Goal: Find specific page/section: Find specific page/section

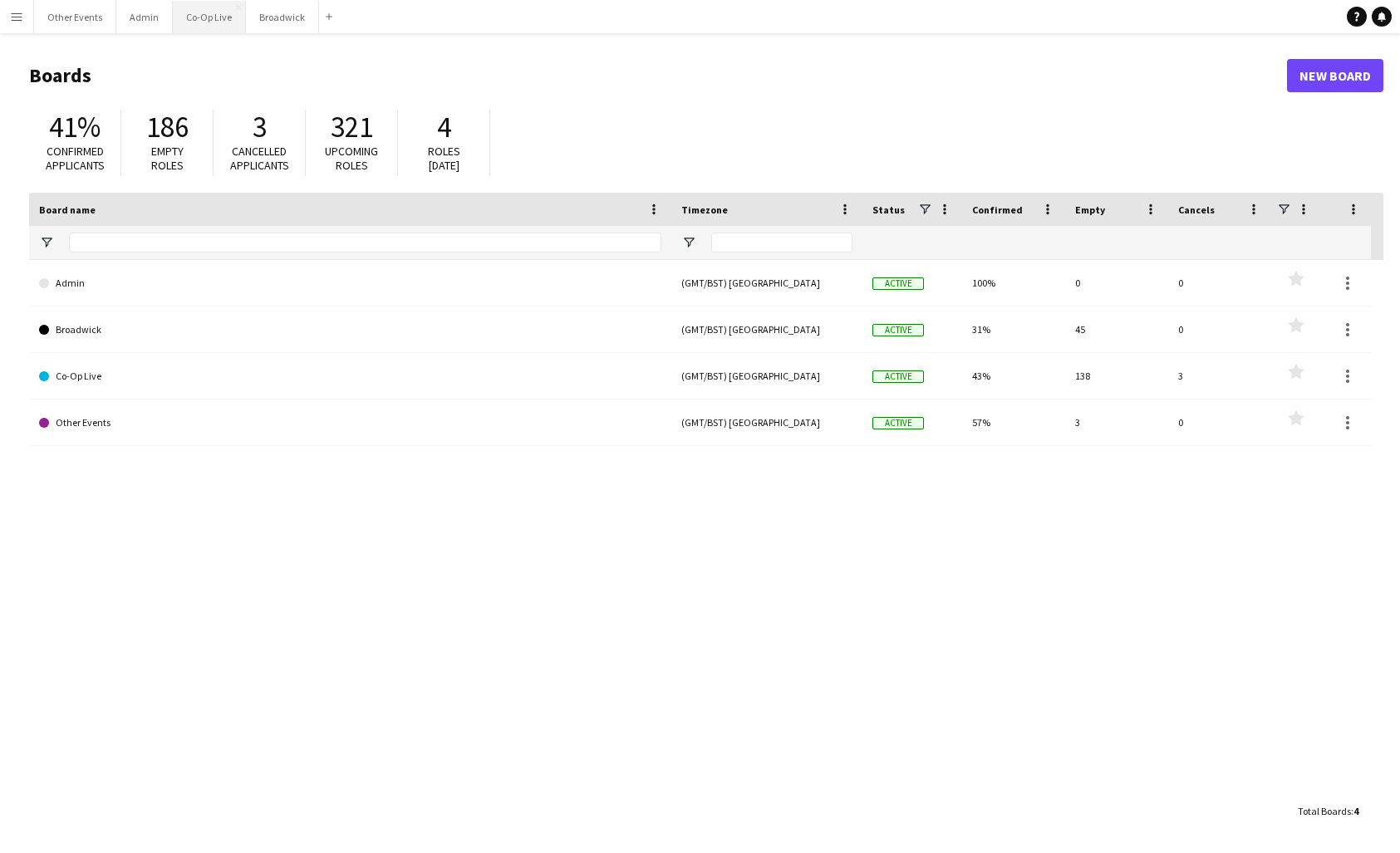
click at [190, 20] on button "Co-Op Live Close" at bounding box center [210, 17] width 73 height 32
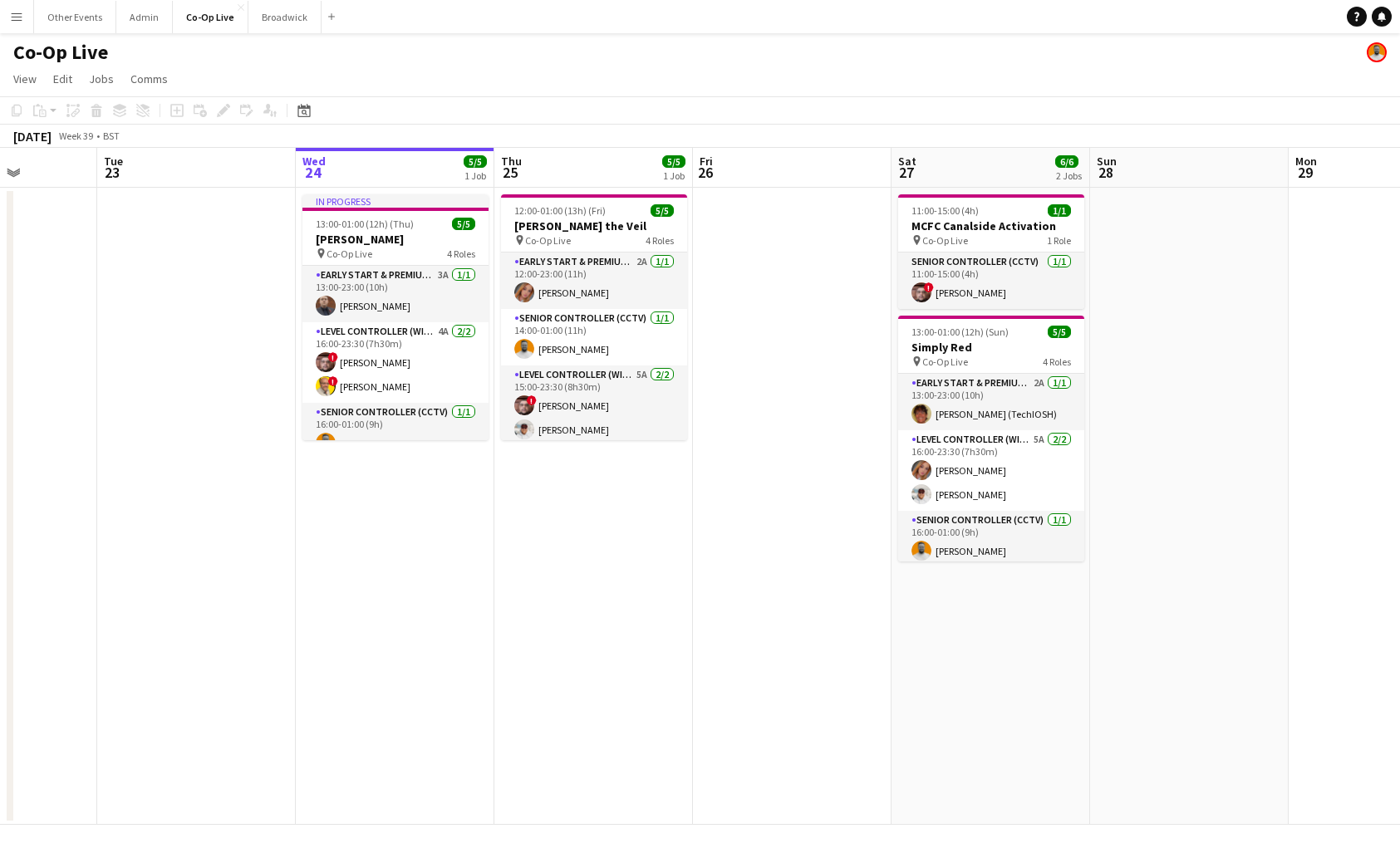
scroll to position [0, 500]
click at [764, 315] on app-date-cell at bounding box center [790, 506] width 199 height 637
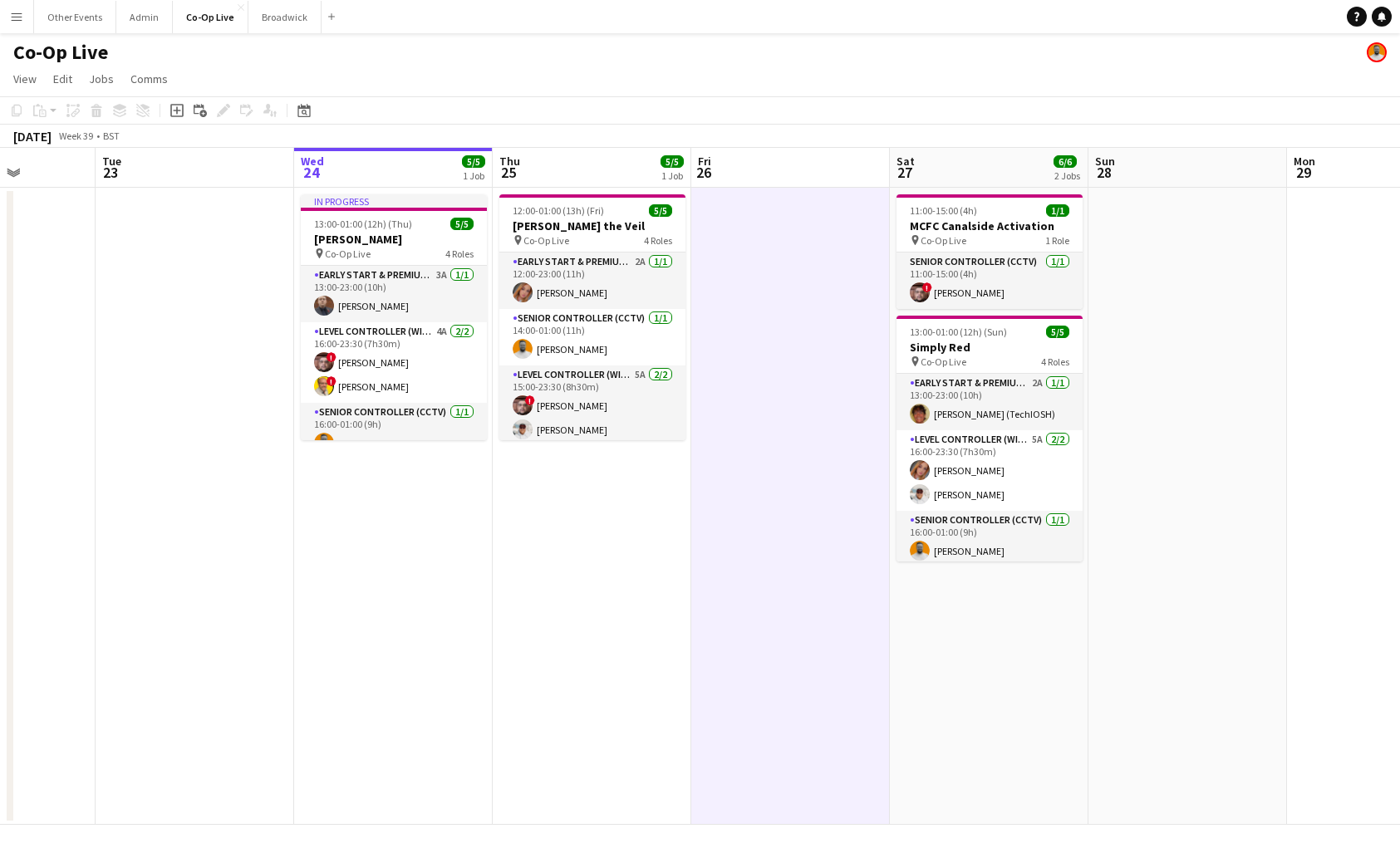
click at [801, 430] on app-date-cell at bounding box center [790, 506] width 199 height 637
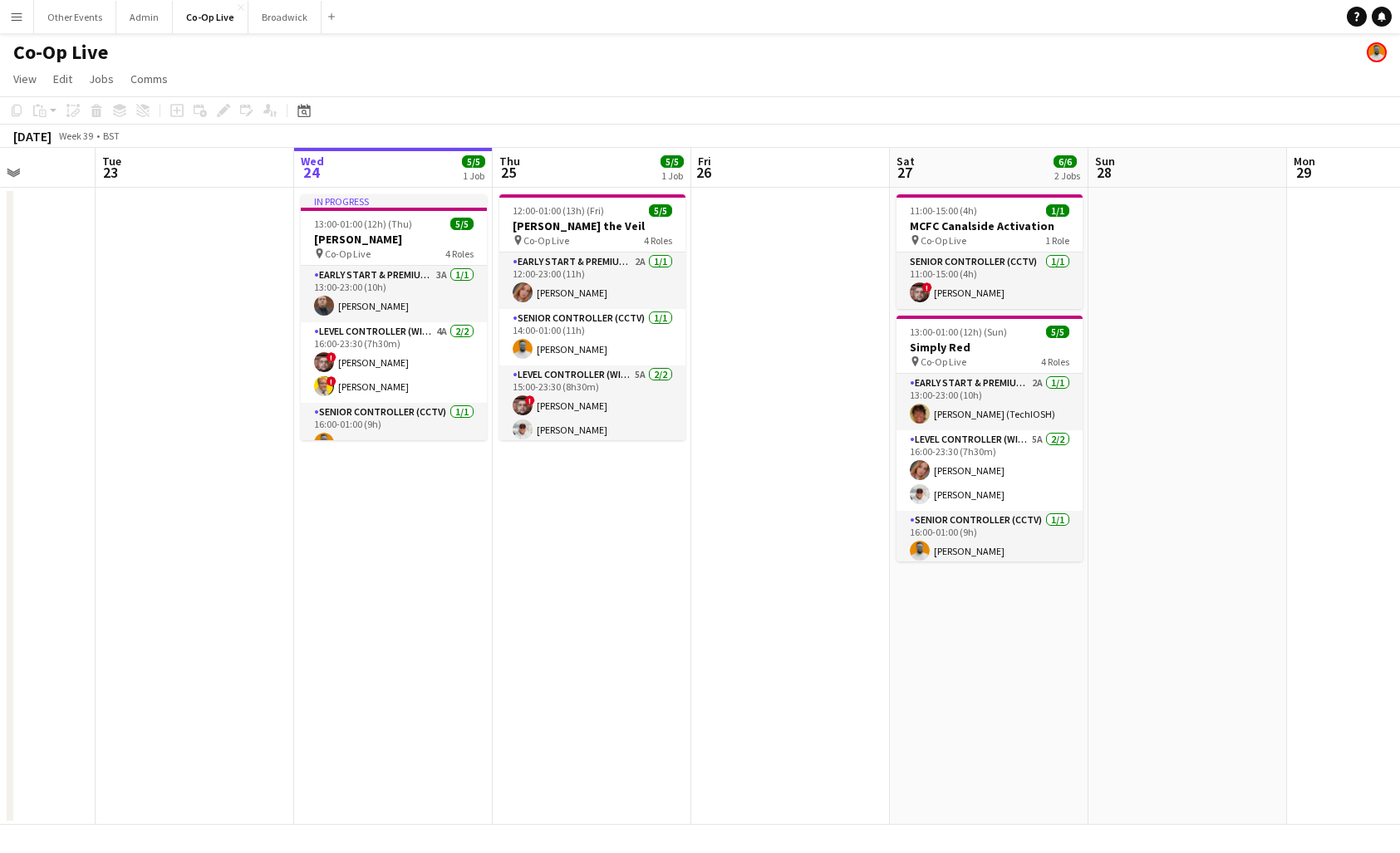
click at [801, 523] on app-date-cell at bounding box center [790, 506] width 199 height 637
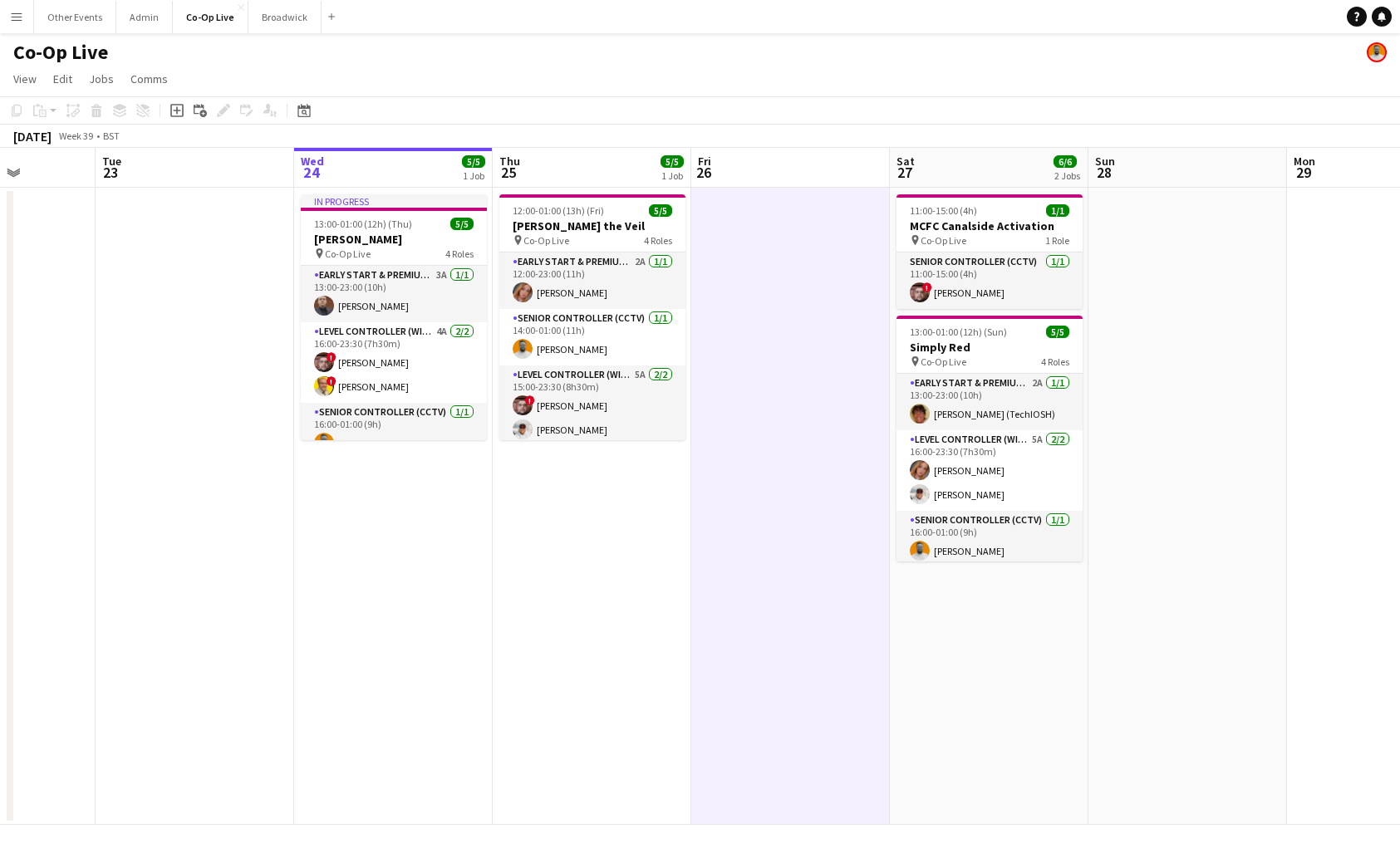
click at [833, 617] on app-date-cell at bounding box center [790, 506] width 199 height 637
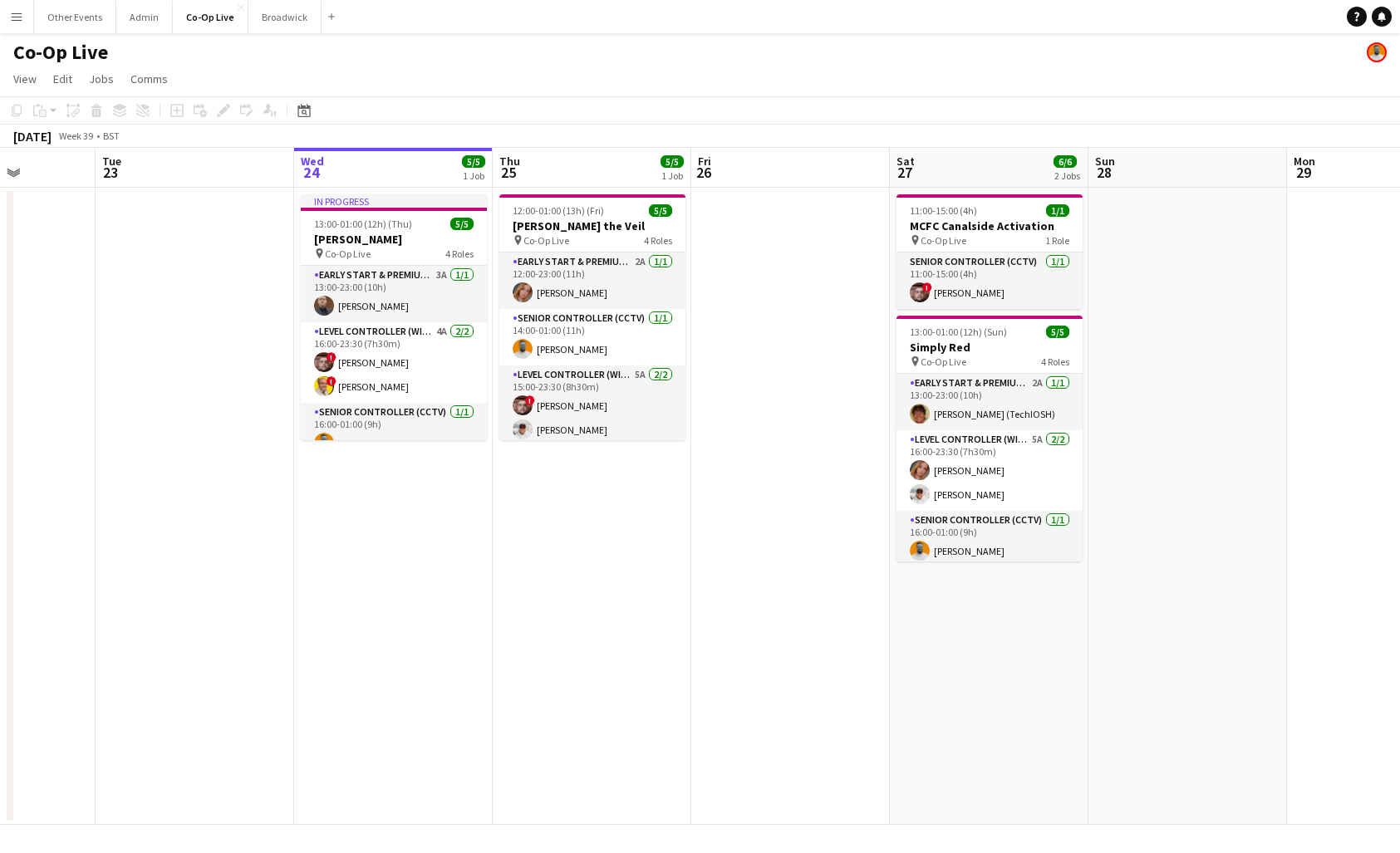
click at [814, 260] on app-date-cell at bounding box center [790, 506] width 199 height 637
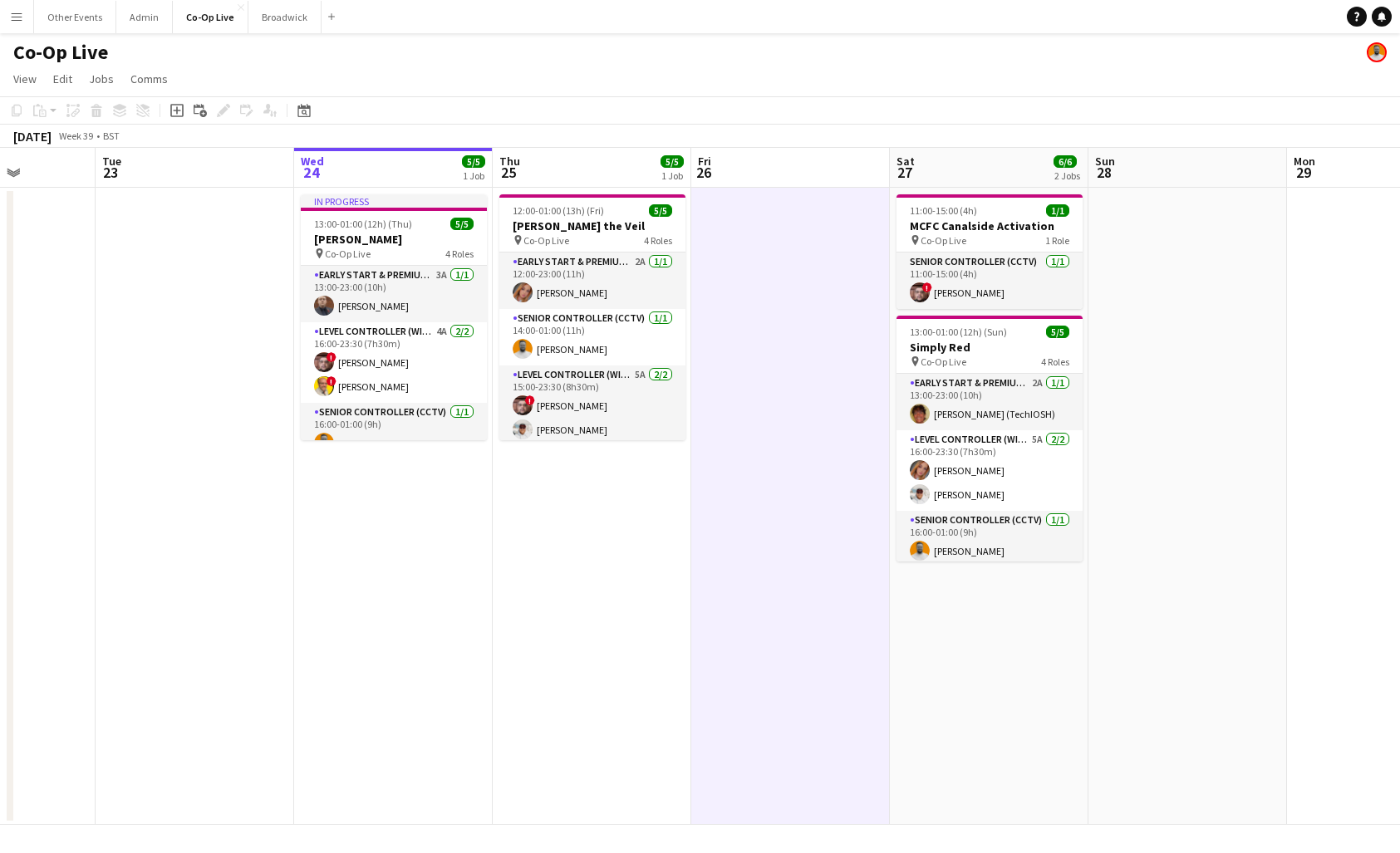
click at [792, 360] on app-date-cell at bounding box center [790, 506] width 199 height 637
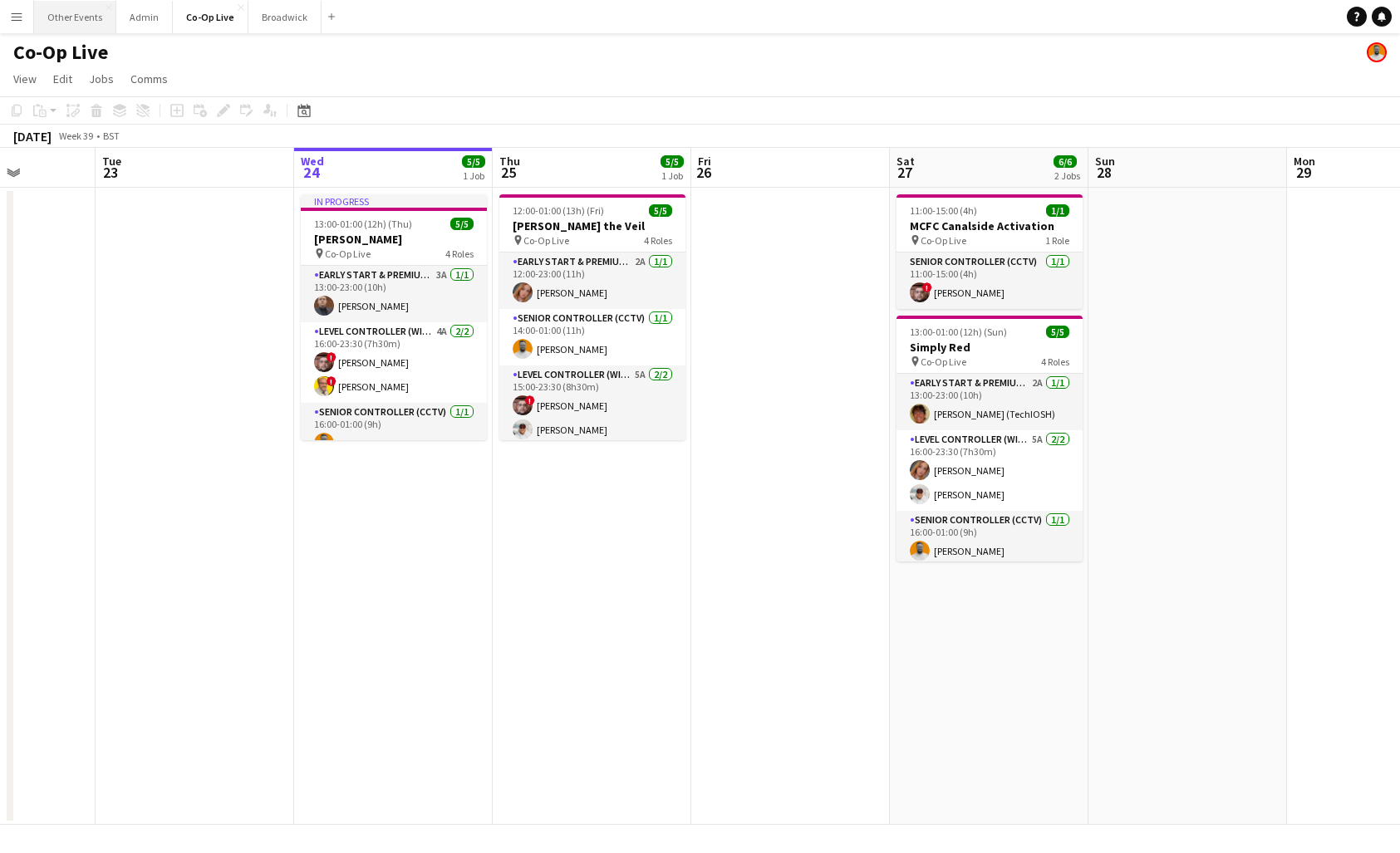
click at [60, 16] on button "Other Events Close" at bounding box center [75, 17] width 82 height 32
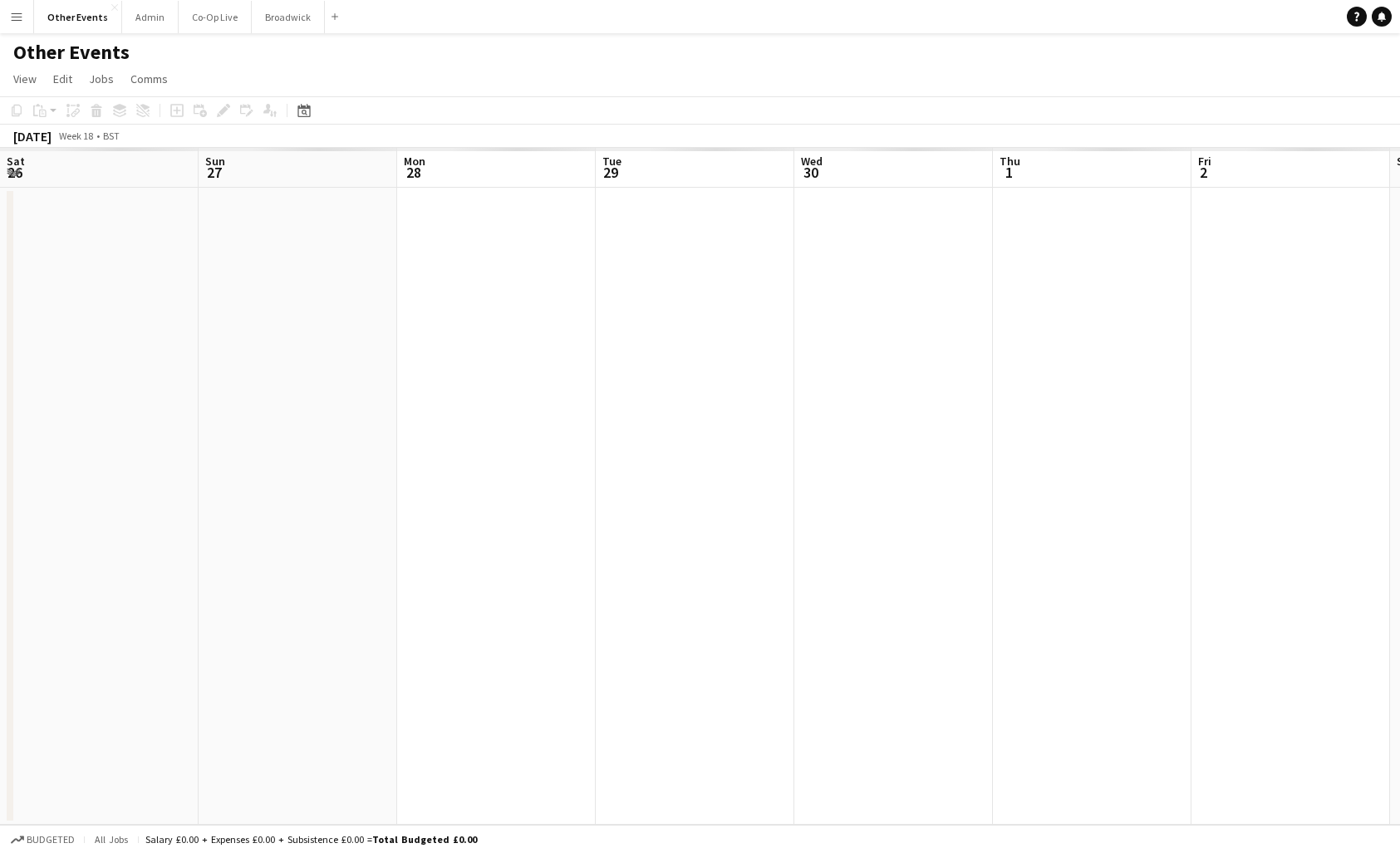
scroll to position [0, 519]
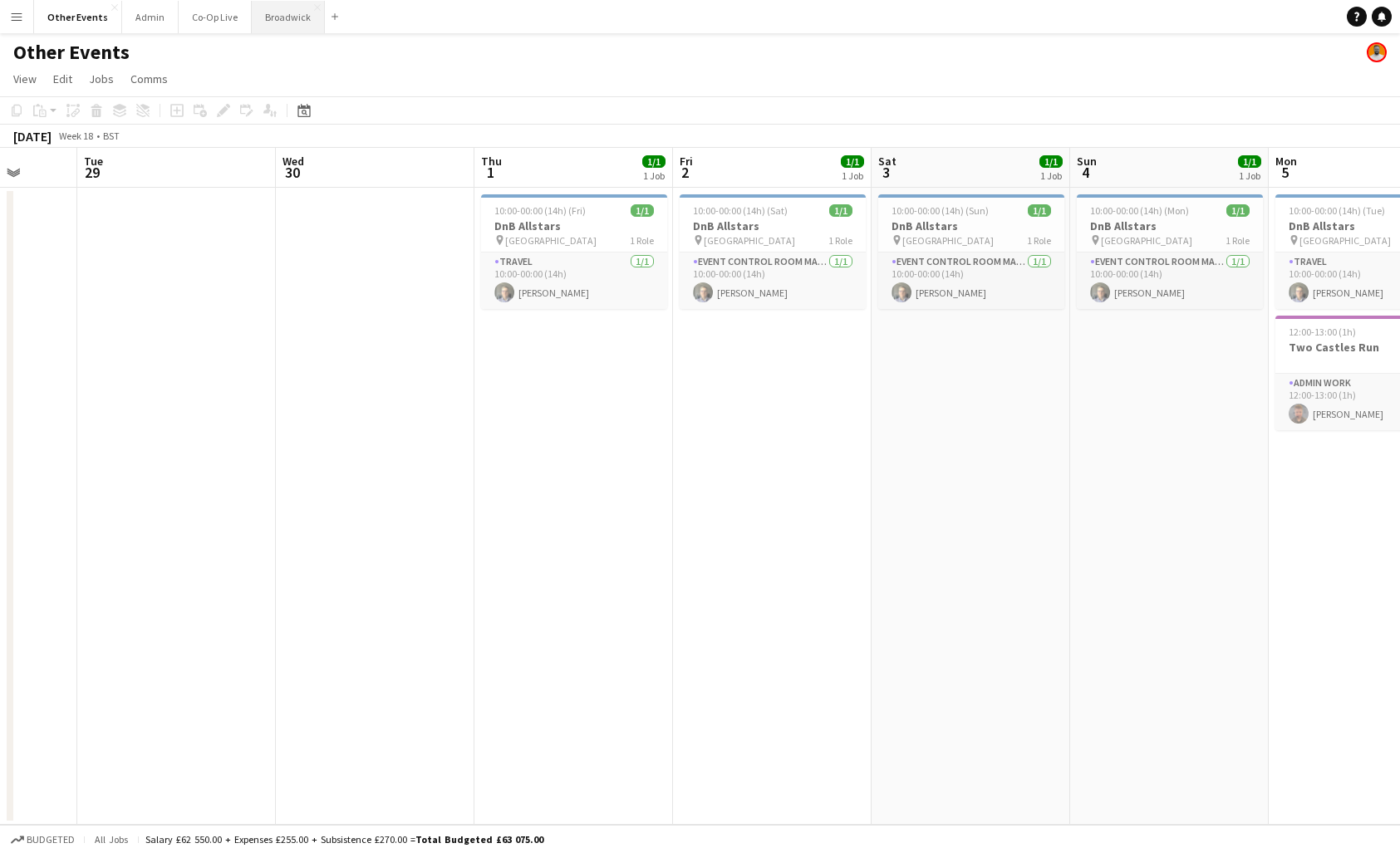
click at [252, 28] on button "Broadwick Close" at bounding box center [289, 17] width 73 height 32
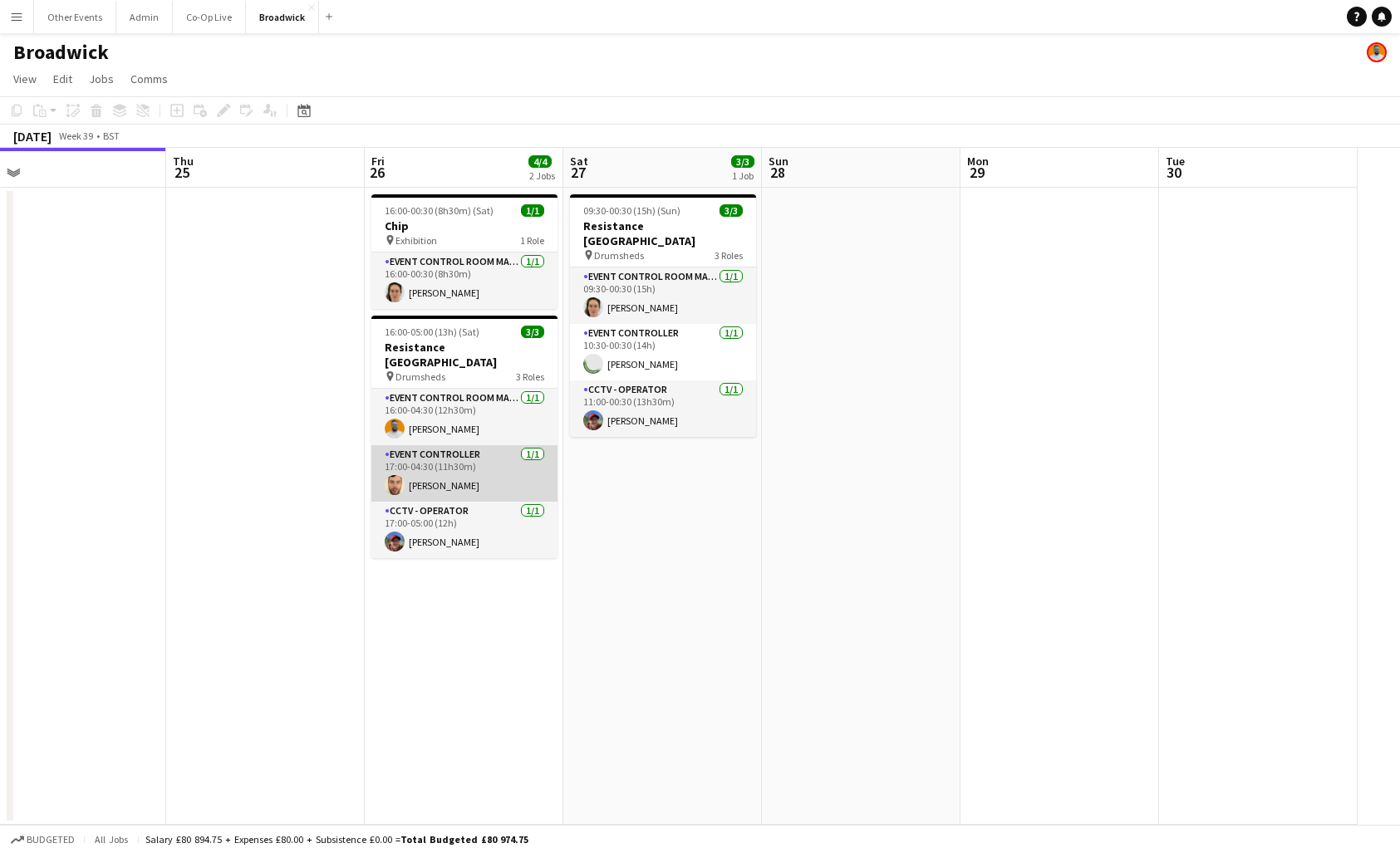
click at [481, 462] on app-card-role "Event Controller [DATE] 17:00-04:30 (11h30m) [PERSON_NAME]" at bounding box center [464, 474] width 186 height 57
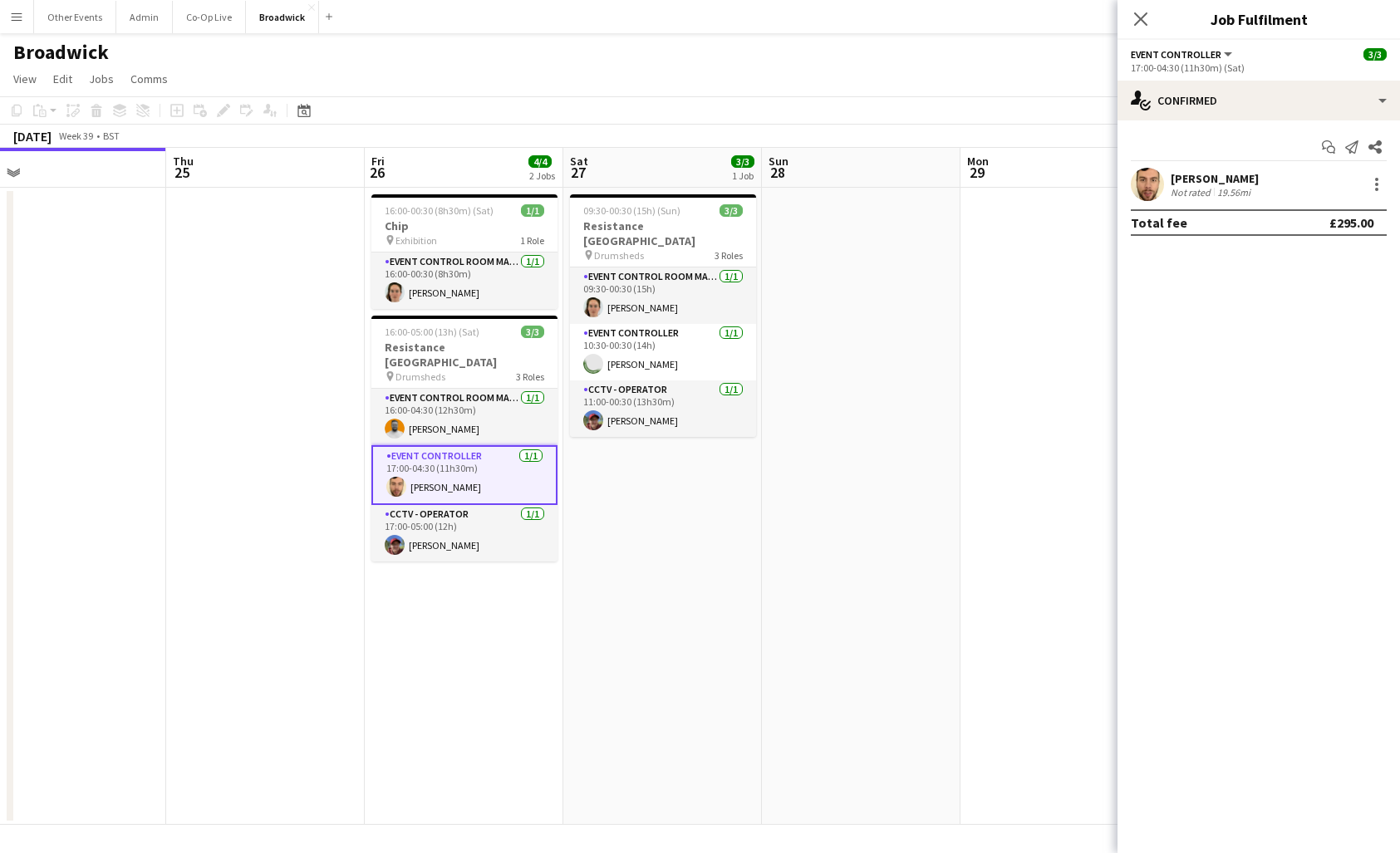
click at [625, 494] on app-date-cell "09:30-00:30 (15h) (Sun) 3/3 Resistance London pin Drumsheds 3 Roles Event Contr…" at bounding box center [663, 506] width 199 height 637
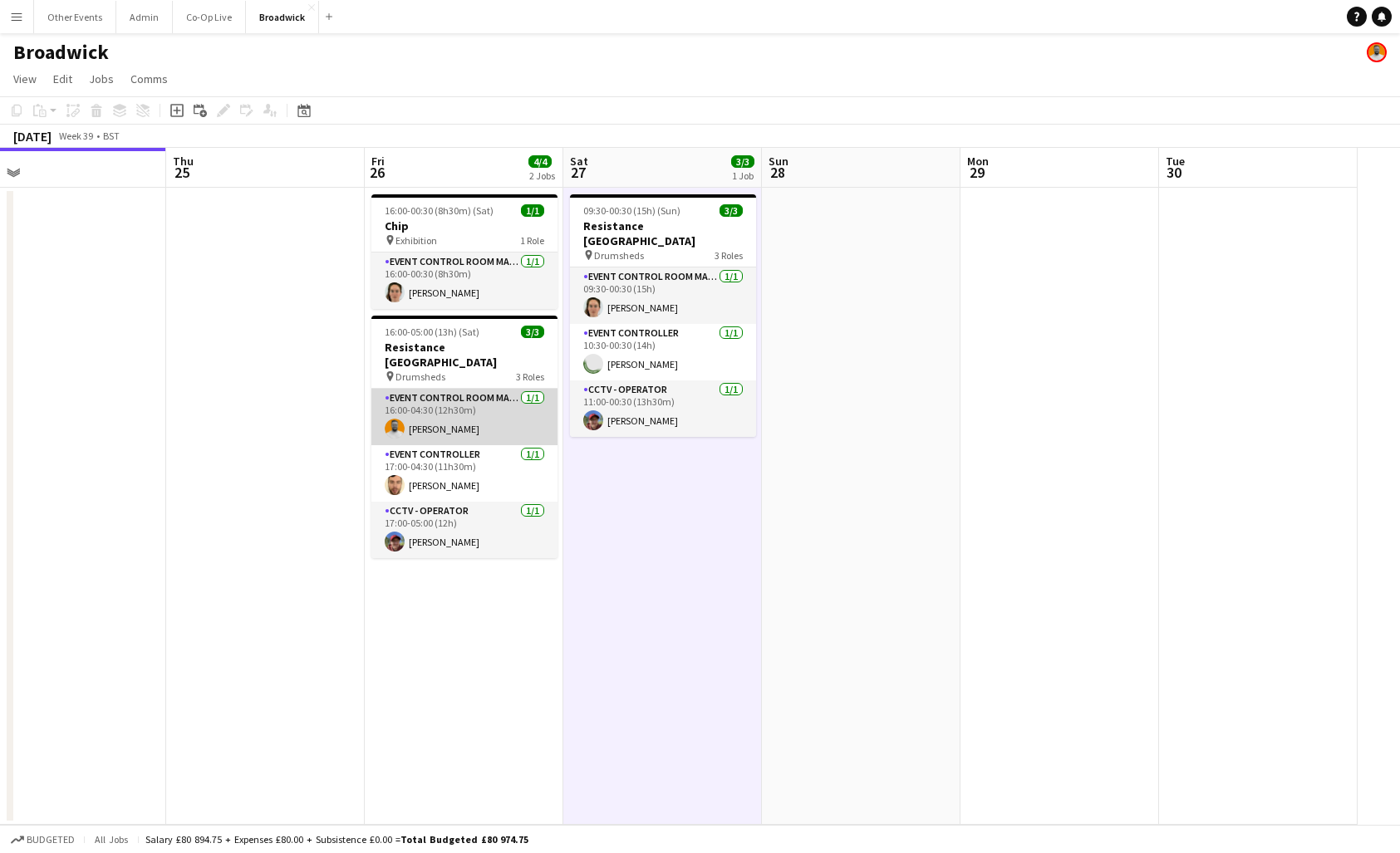
click at [473, 411] on app-card-role "Event Control Room Manager [DATE] 16:00-04:30 (12h30m) [PERSON_NAME]" at bounding box center [464, 417] width 186 height 57
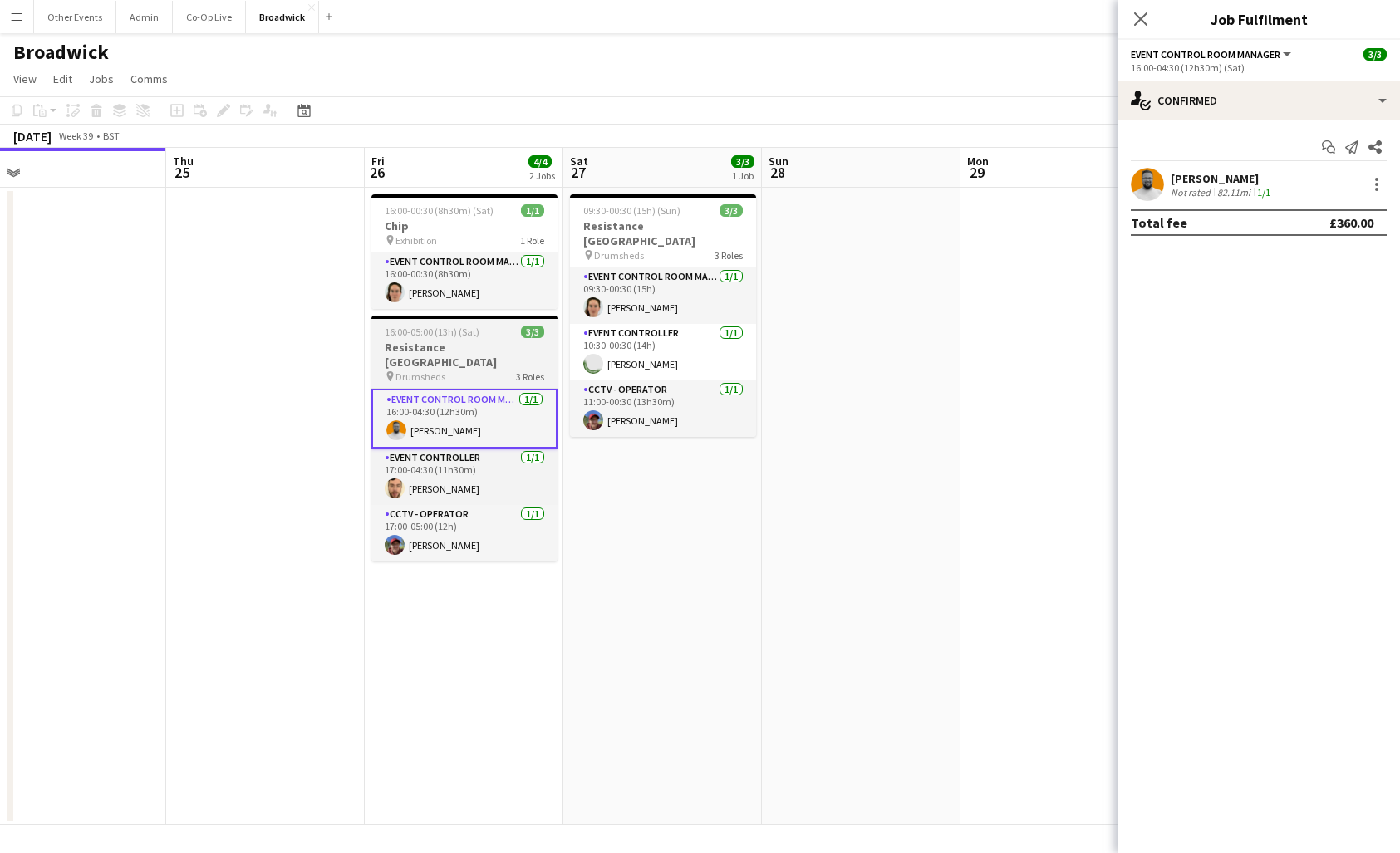
click at [481, 347] on h3 "Resistance [GEOGRAPHIC_DATA]" at bounding box center [464, 354] width 186 height 30
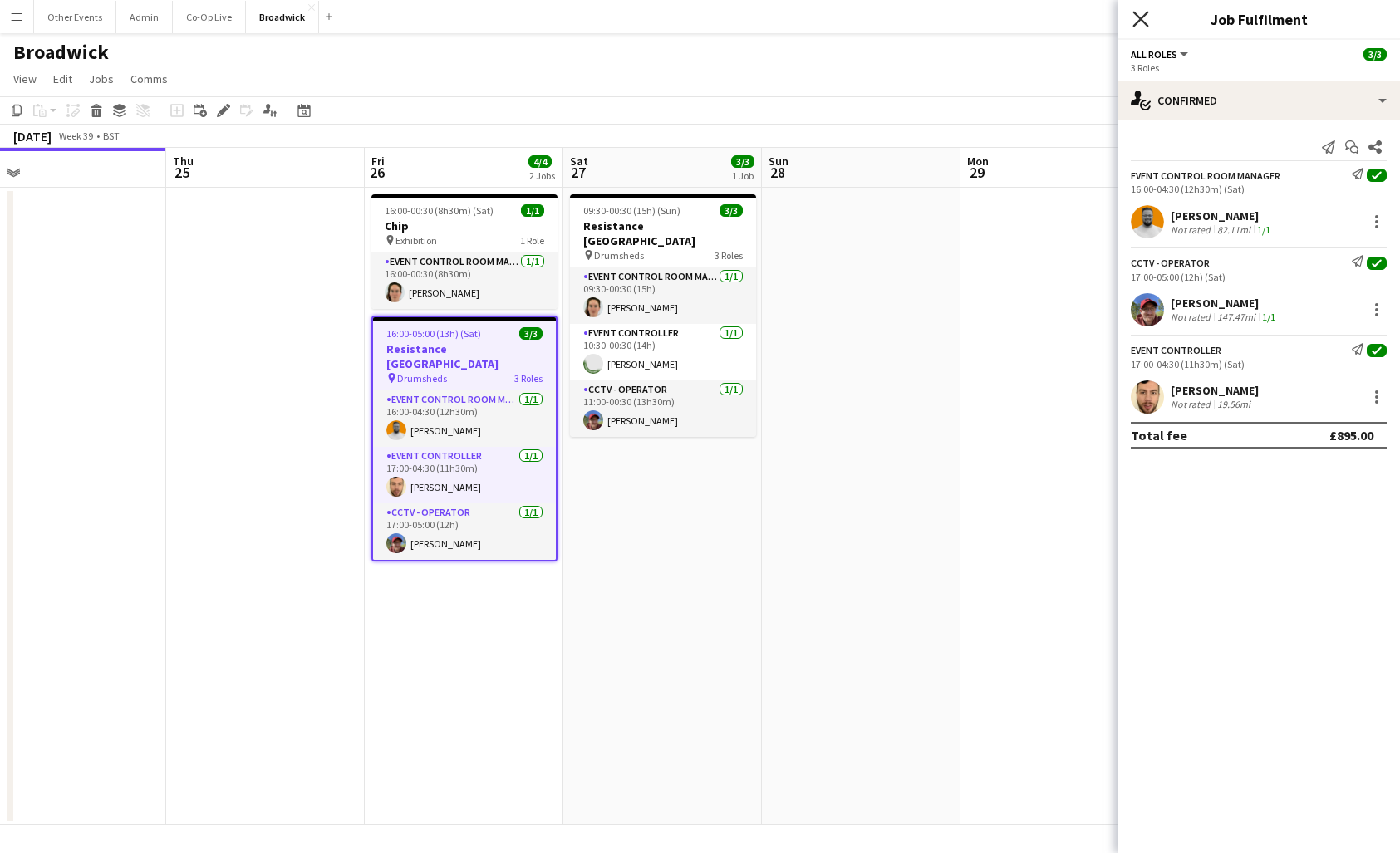
click at [1141, 15] on icon "Close pop-in" at bounding box center [1140, 19] width 16 height 16
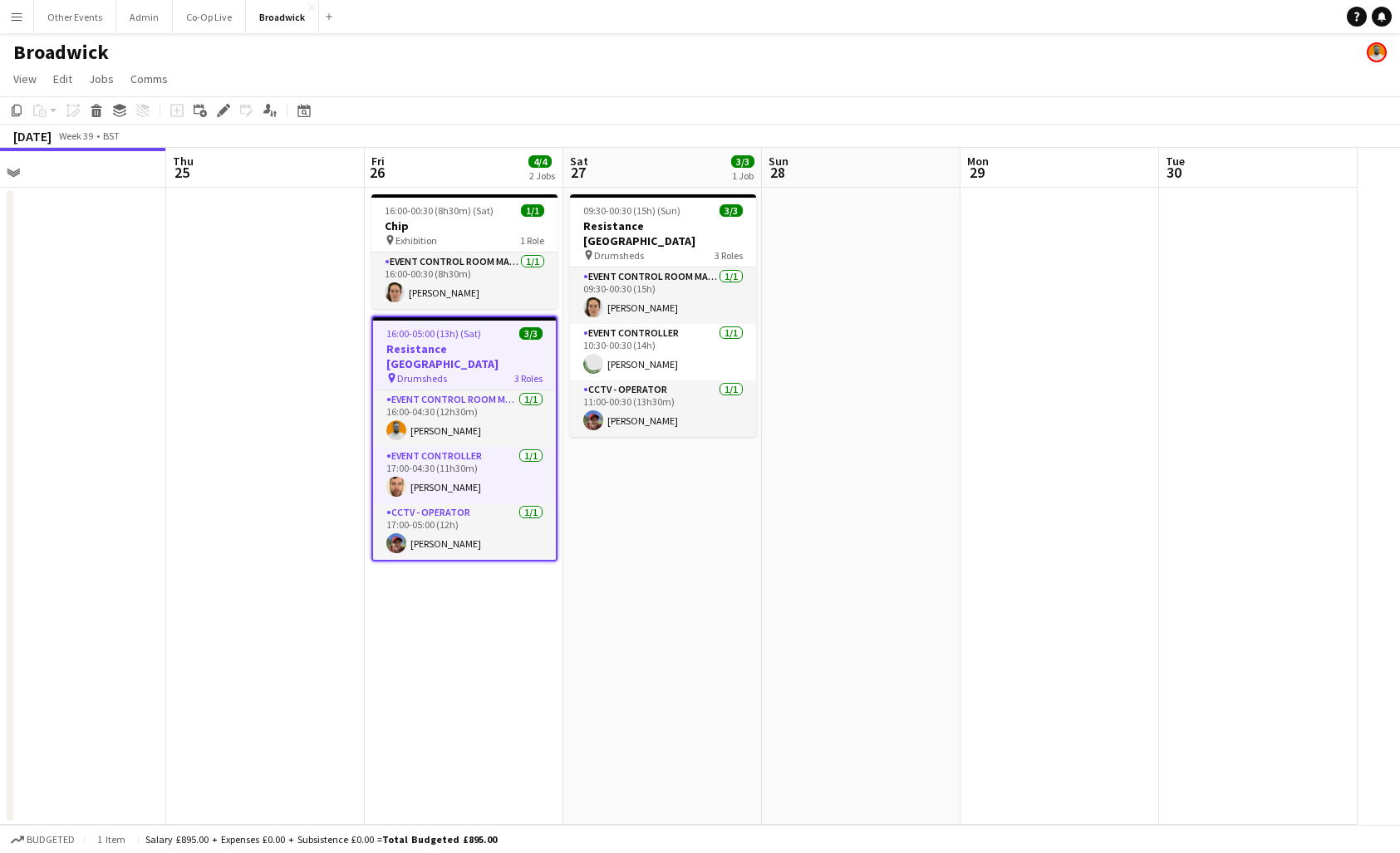
click at [913, 460] on app-date-cell at bounding box center [862, 506] width 199 height 637
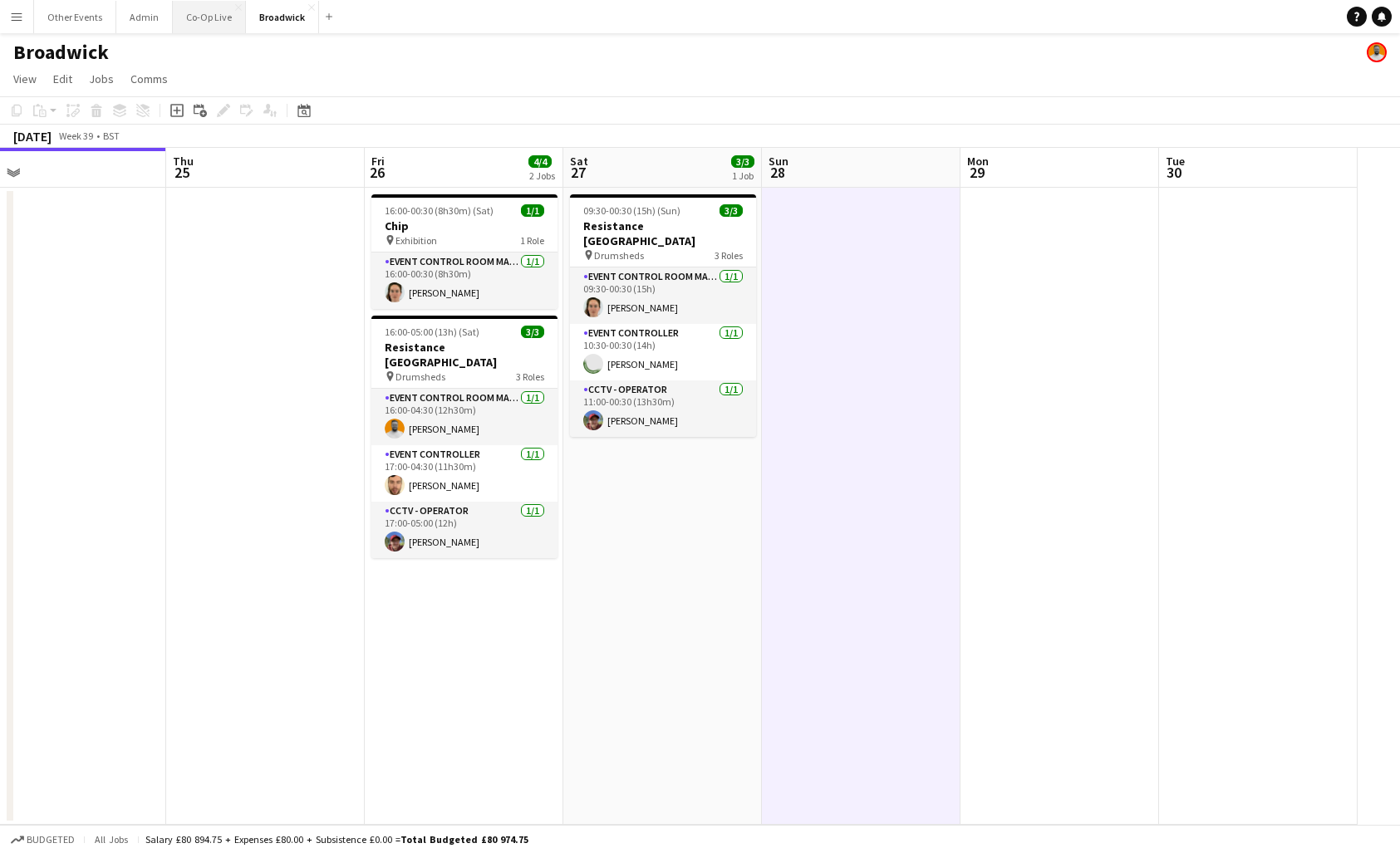
click at [203, 20] on button "Co-Op Live Close" at bounding box center [210, 17] width 73 height 32
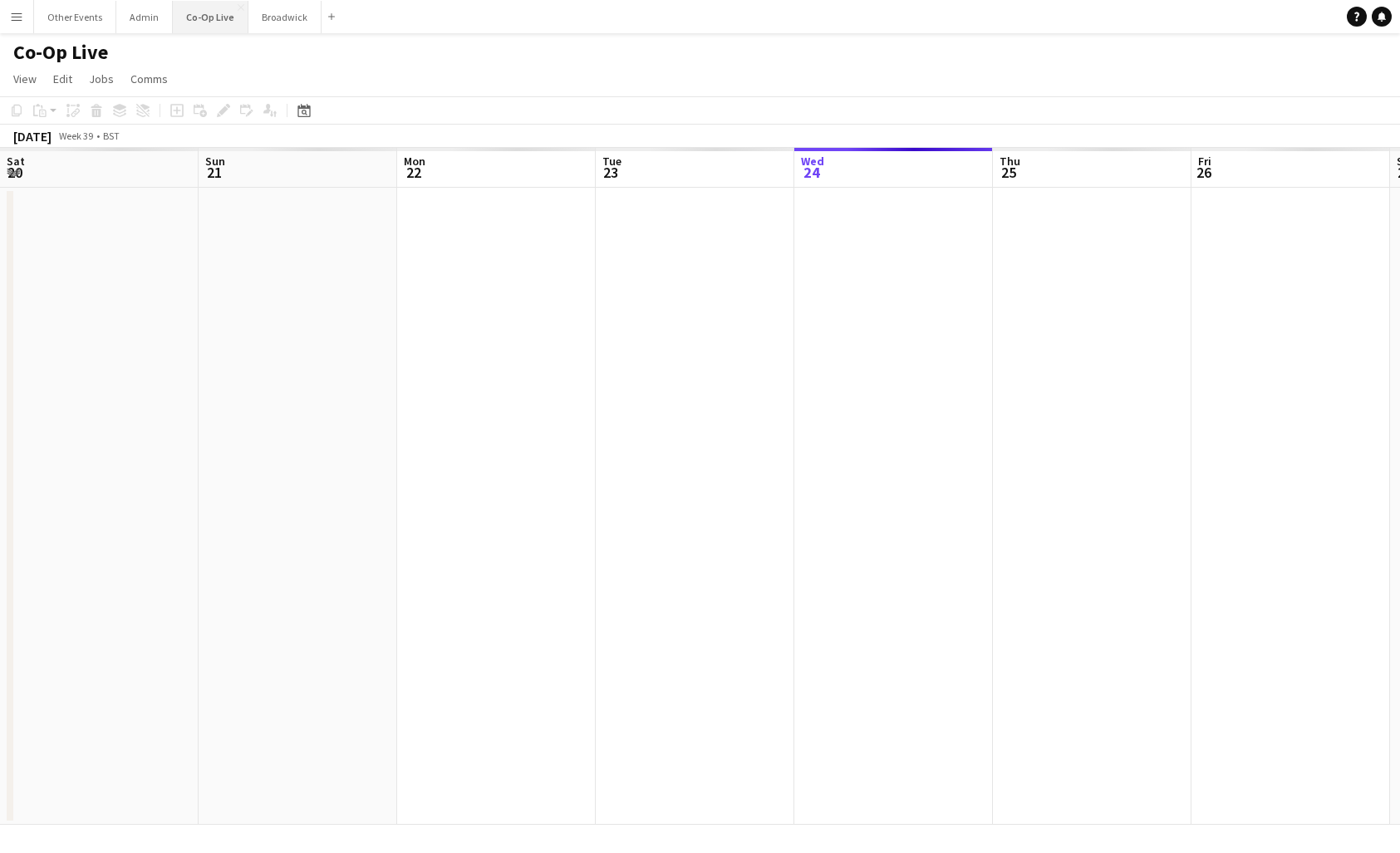
scroll to position [0, 500]
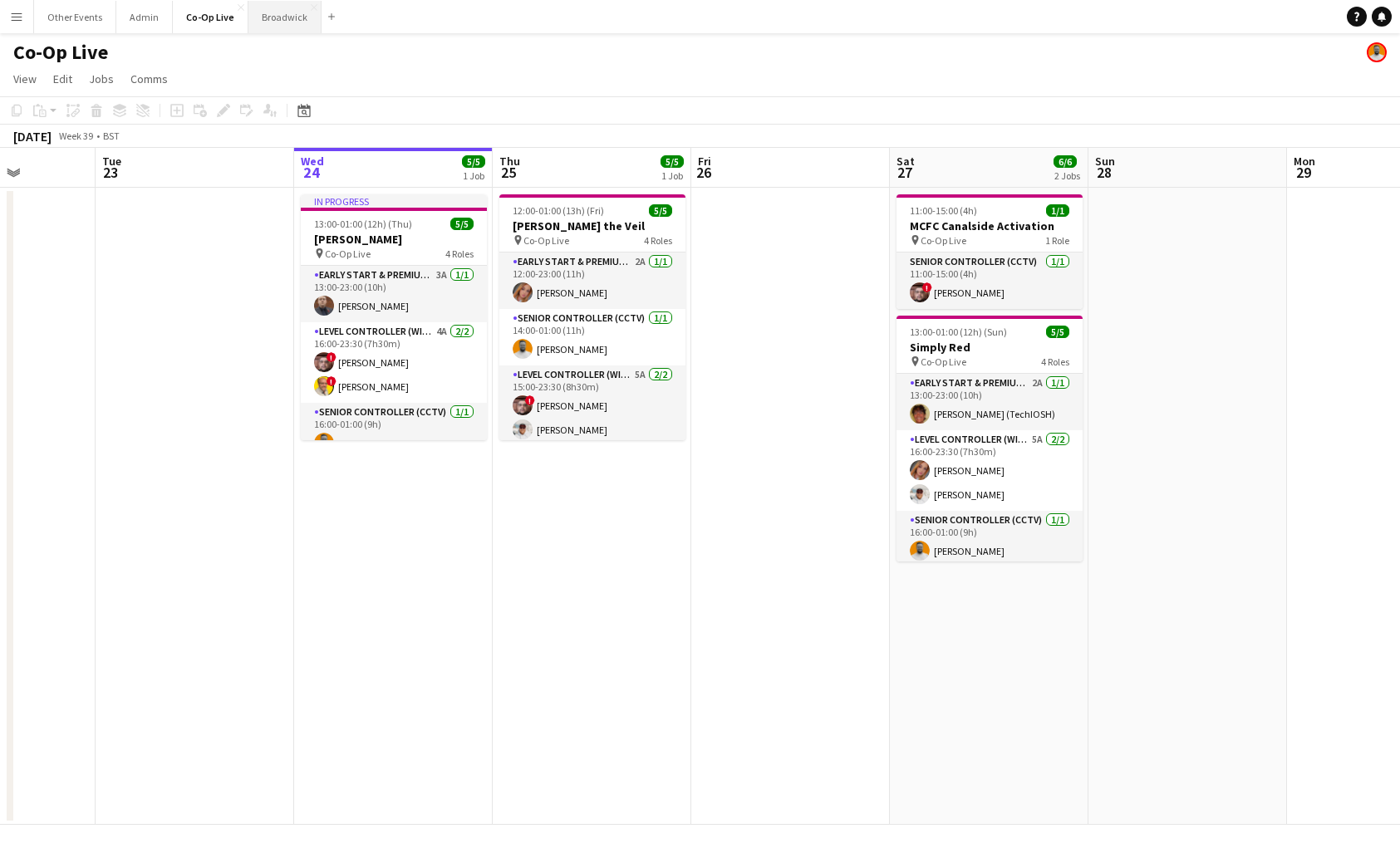
click at [274, 22] on button "Broadwick Close" at bounding box center [285, 17] width 73 height 32
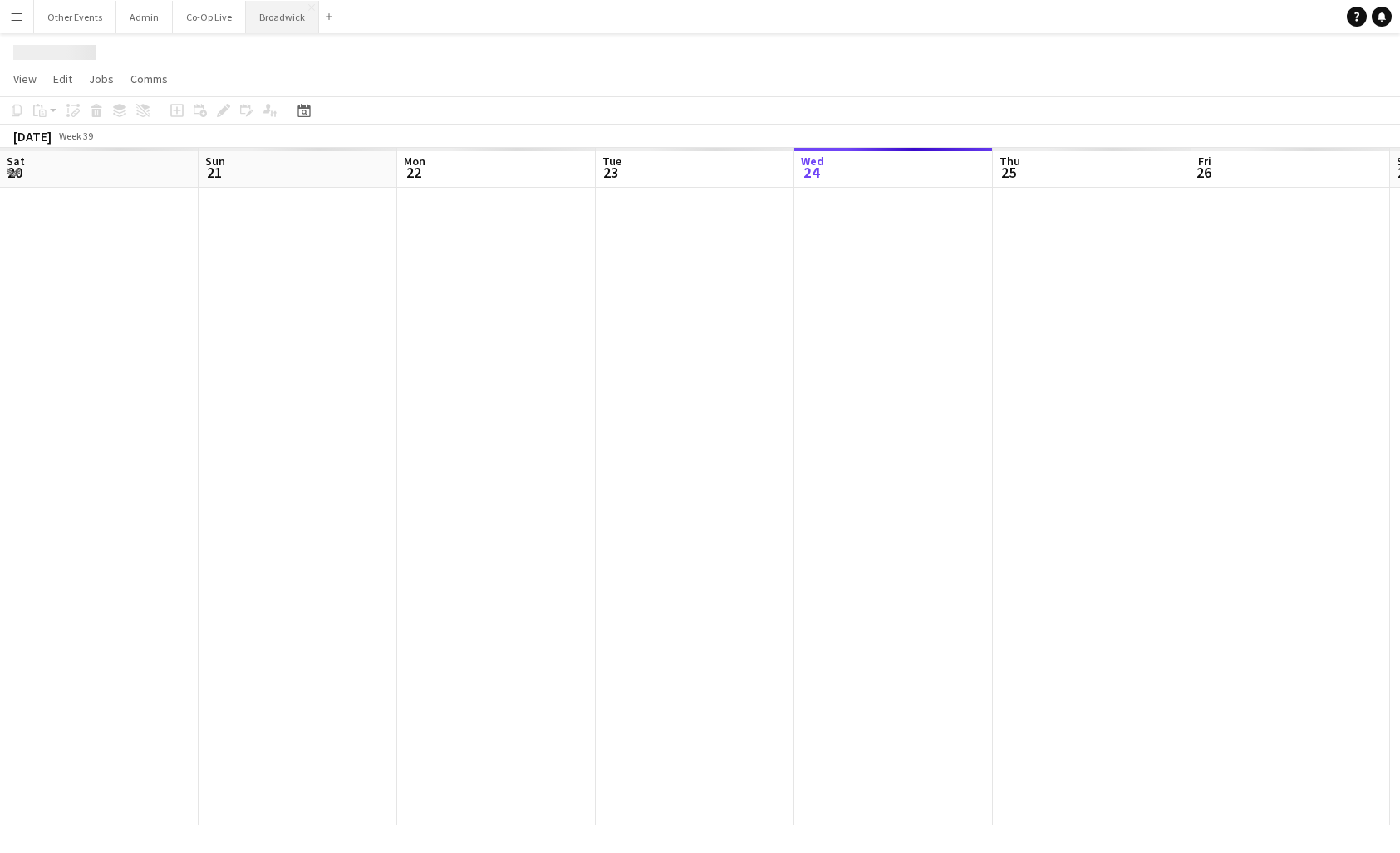
scroll to position [0, 827]
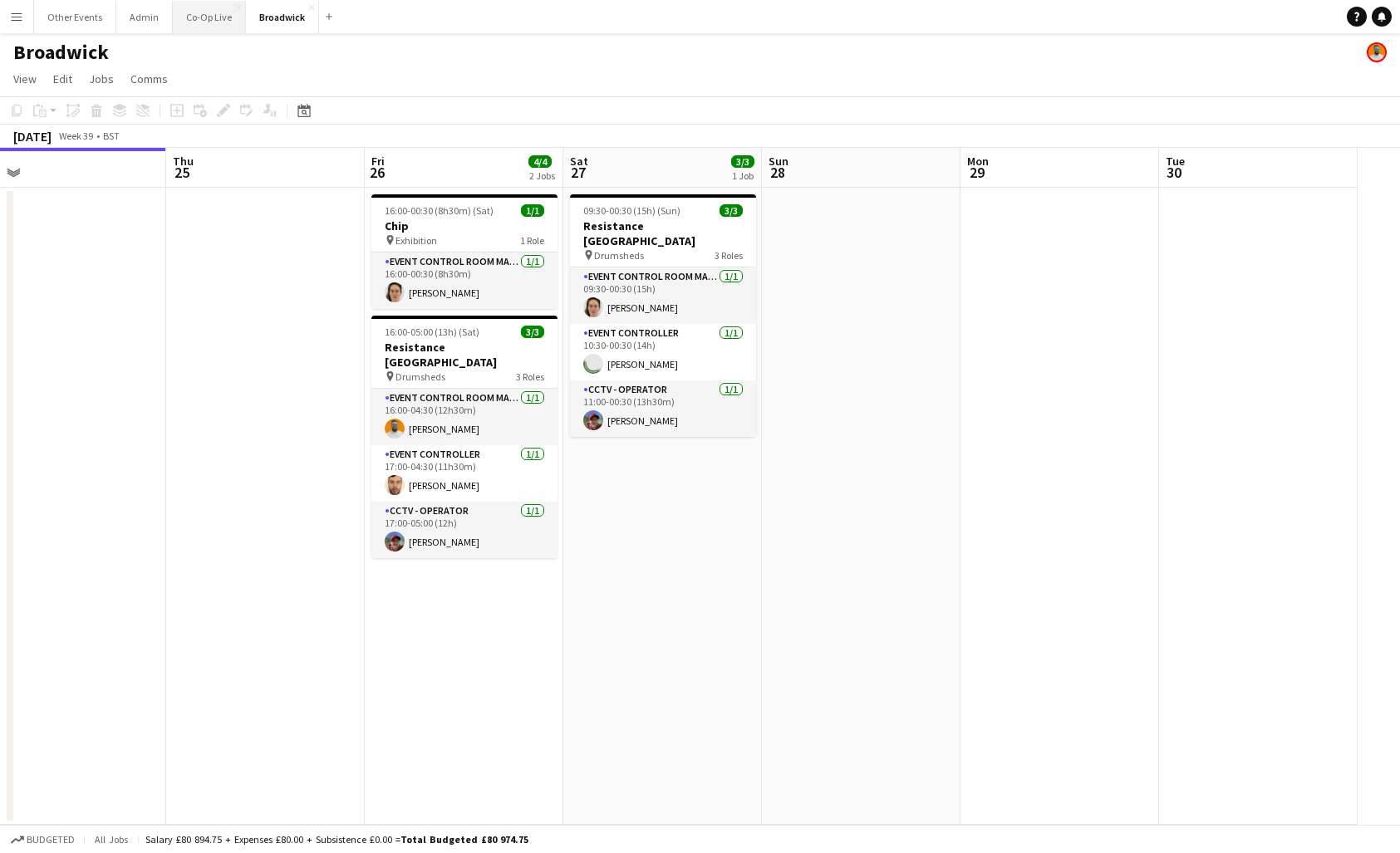
click at [222, 24] on button "Co-Op Live Close" at bounding box center [210, 17] width 73 height 32
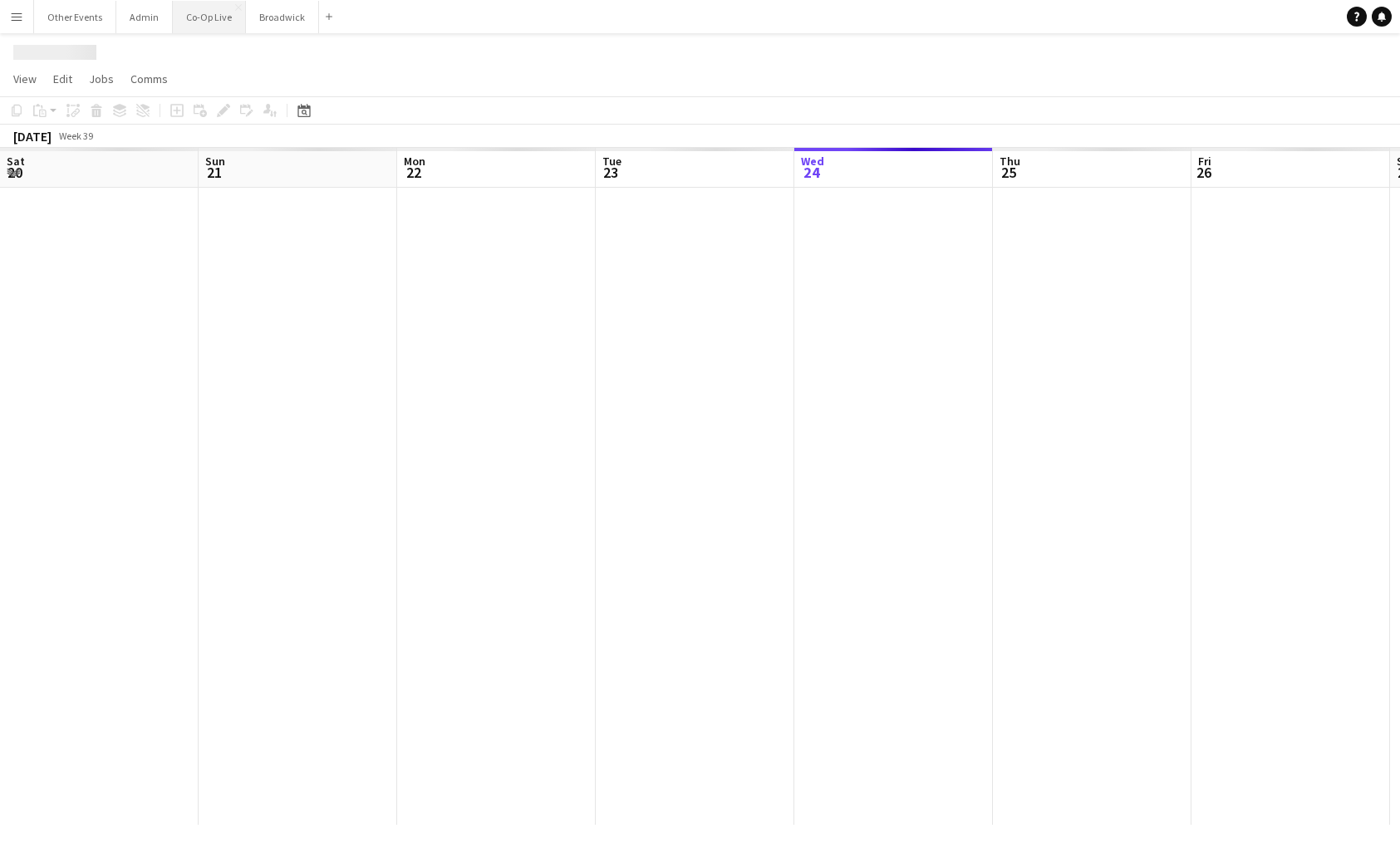
scroll to position [0, 500]
